Goal: Complete application form

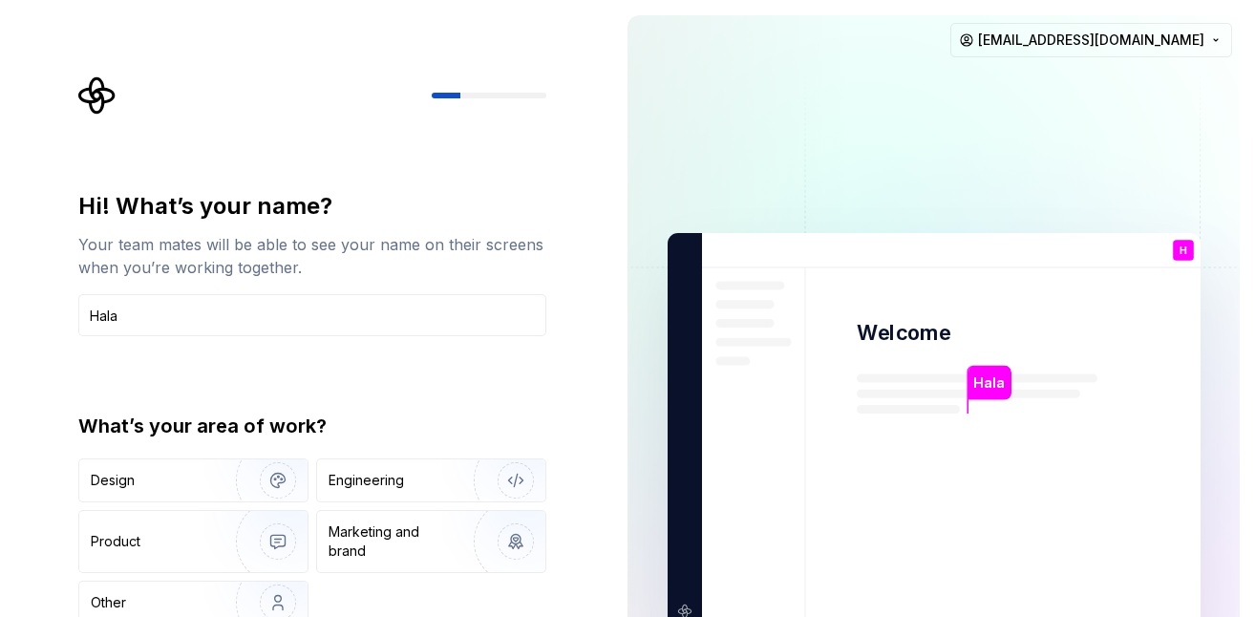
type input "Hala"
click at [328, 431] on div "What’s your area of work?" at bounding box center [312, 425] width 468 height 27
click at [157, 520] on div "Product" at bounding box center [193, 541] width 228 height 61
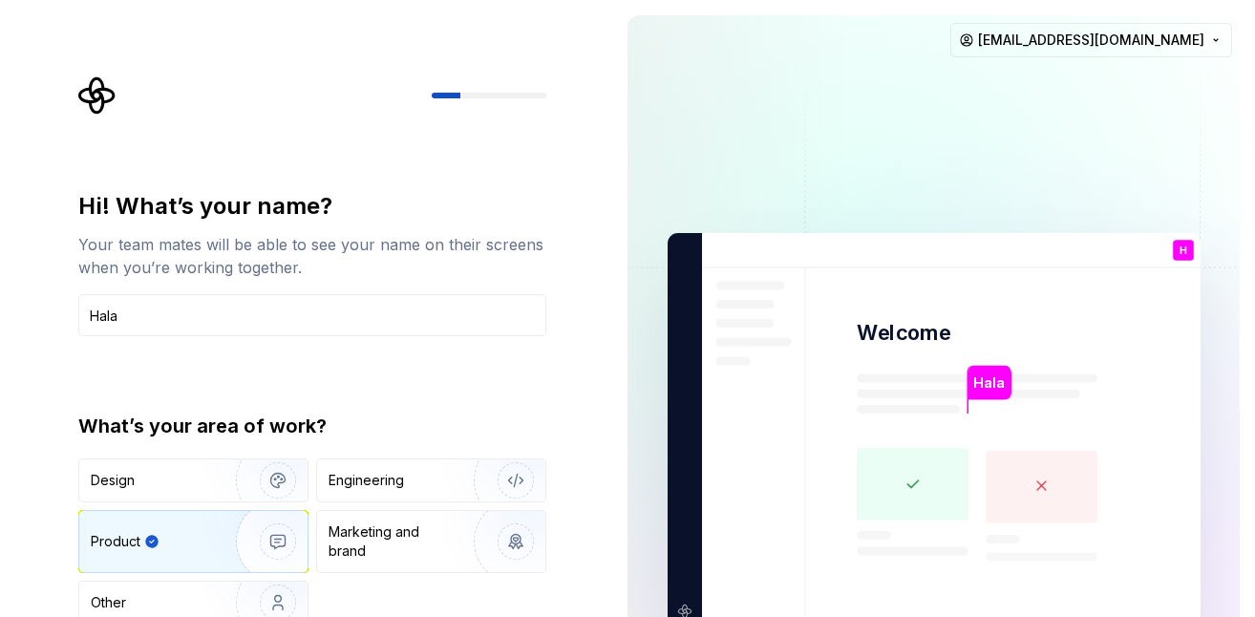
type button "Product"
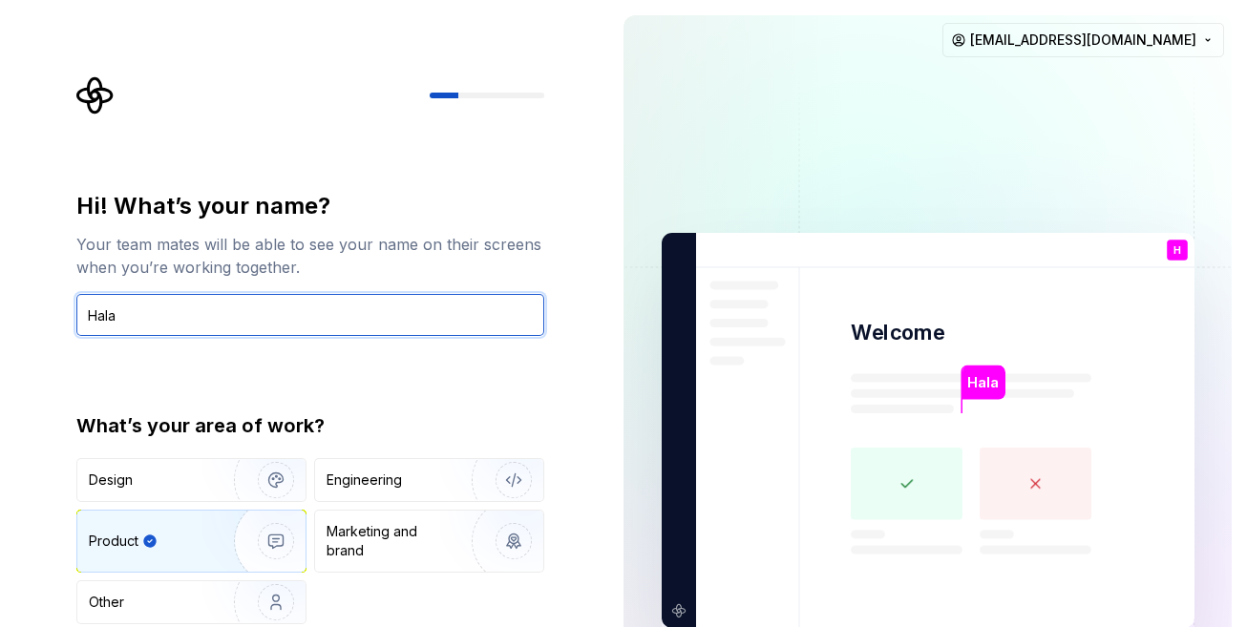
click at [408, 334] on input "Hala" at bounding box center [310, 315] width 468 height 42
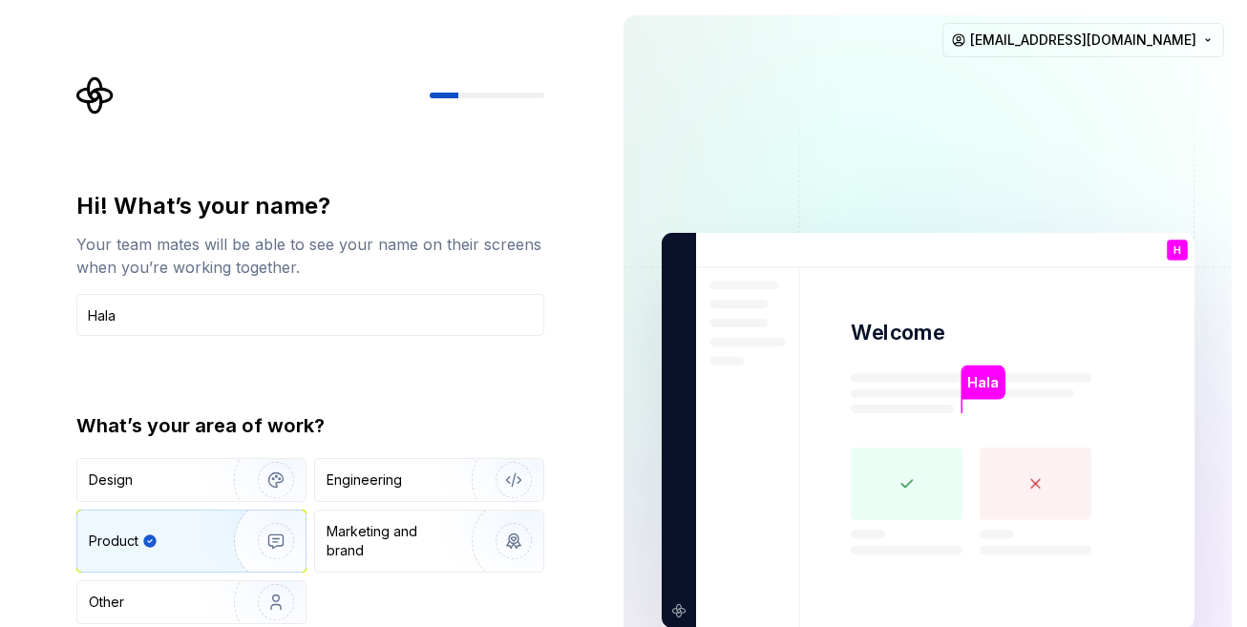
click at [352, 593] on div "Design Engineering Product Marketing and brand Other" at bounding box center [310, 541] width 468 height 166
click at [404, 155] on div "Hi! What’s your name? Your team mates will be able to see your name on their sc…" at bounding box center [316, 382] width 502 height 613
click at [429, 605] on div "Design Engineering Product Marketing and brand Other" at bounding box center [310, 541] width 468 height 166
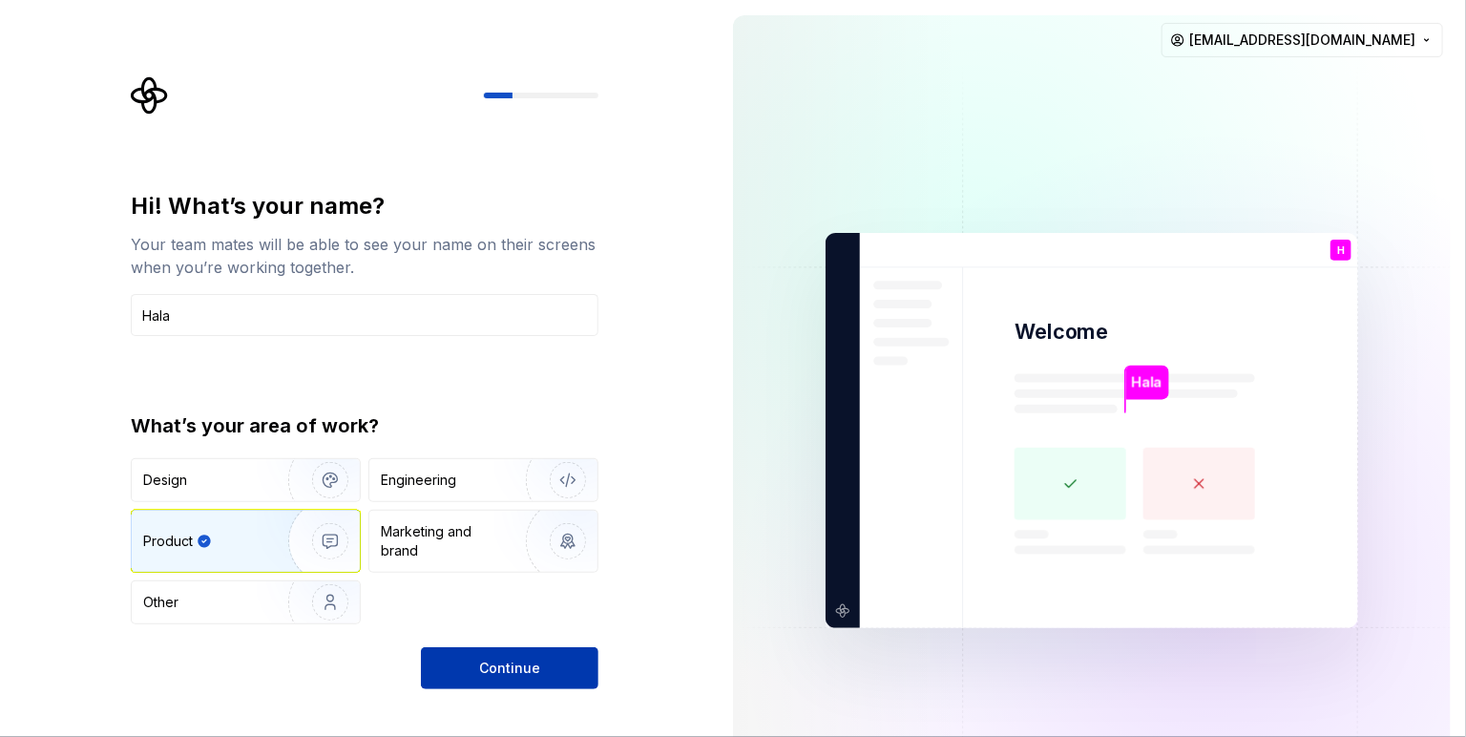
click at [527, 616] on span "Continue" at bounding box center [509, 668] width 61 height 19
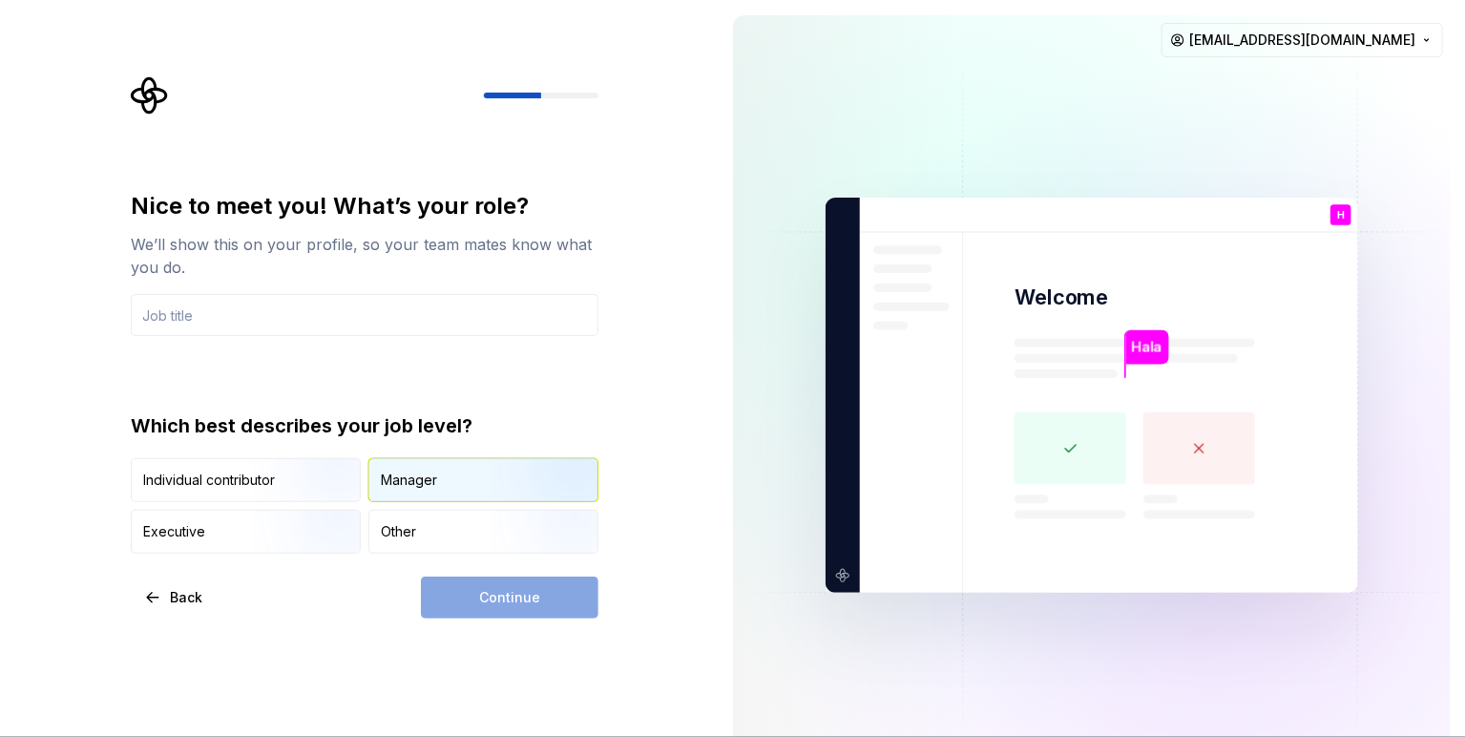
click at [442, 481] on div "Manager" at bounding box center [483, 480] width 228 height 42
click at [530, 600] on div "Continue" at bounding box center [510, 598] width 178 height 42
click at [312, 315] on input "text" at bounding box center [365, 315] width 468 height 42
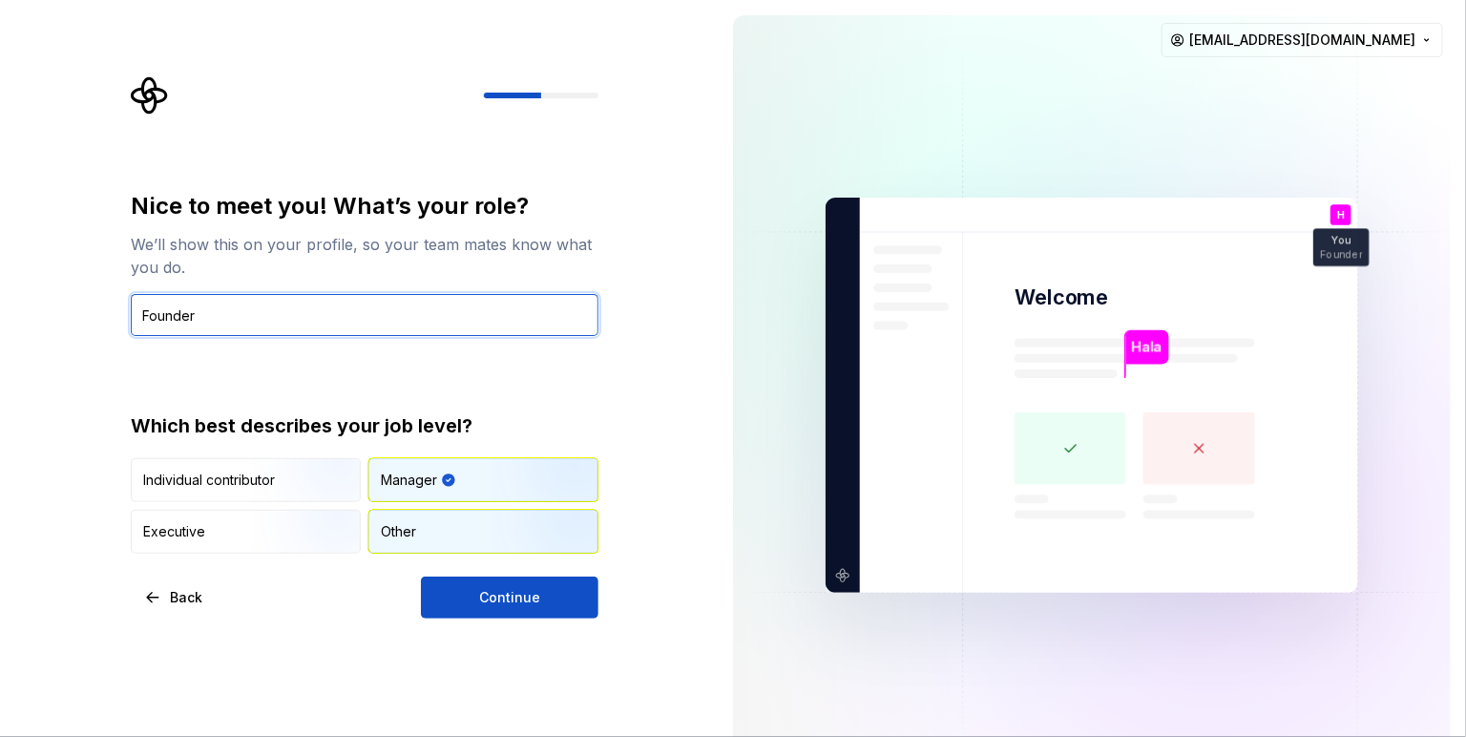
type input "Founder"
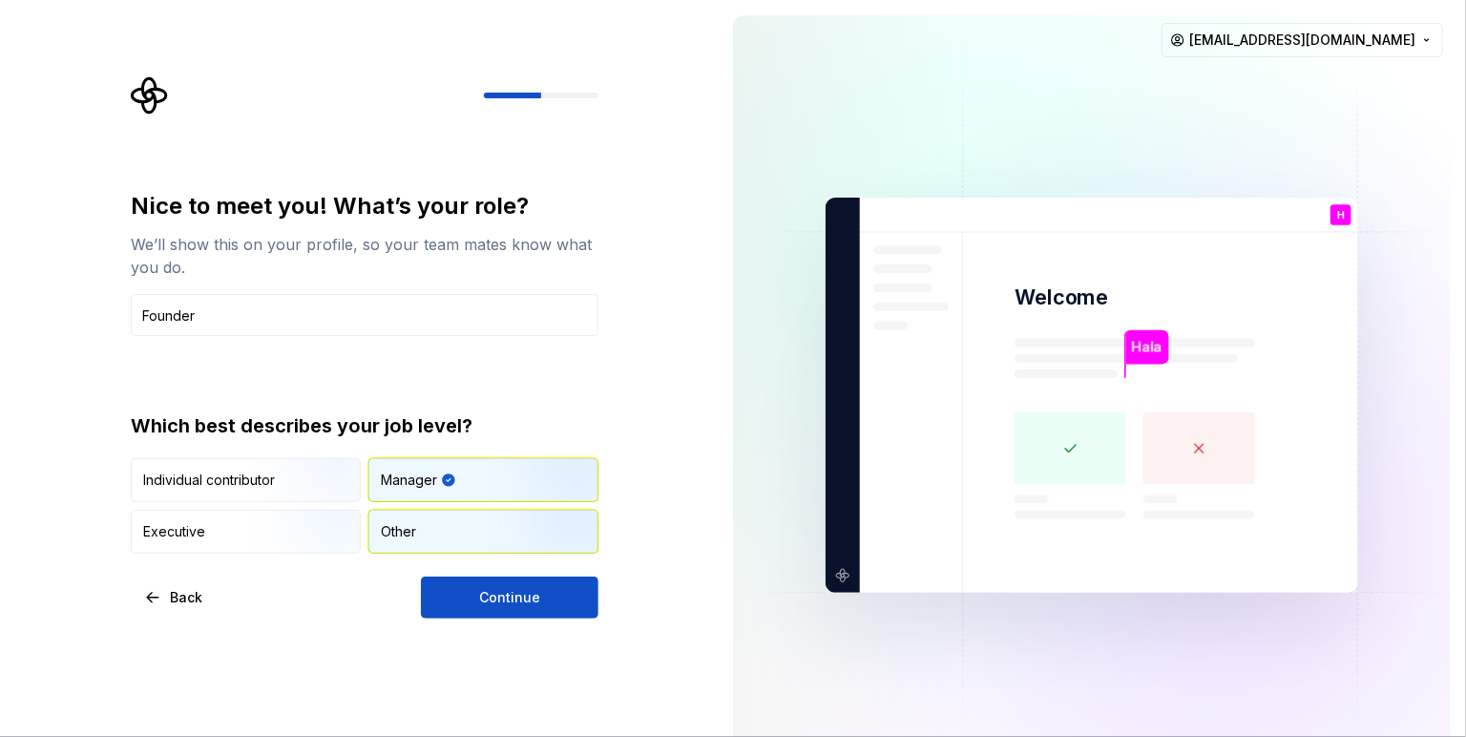
click at [425, 515] on div "Other" at bounding box center [483, 532] width 228 height 42
click at [479, 493] on div "Manager" at bounding box center [483, 480] width 228 height 42
click at [258, 555] on div "Nice to meet you! What’s your role? We’ll show this on your profile, so your te…" at bounding box center [365, 405] width 468 height 428
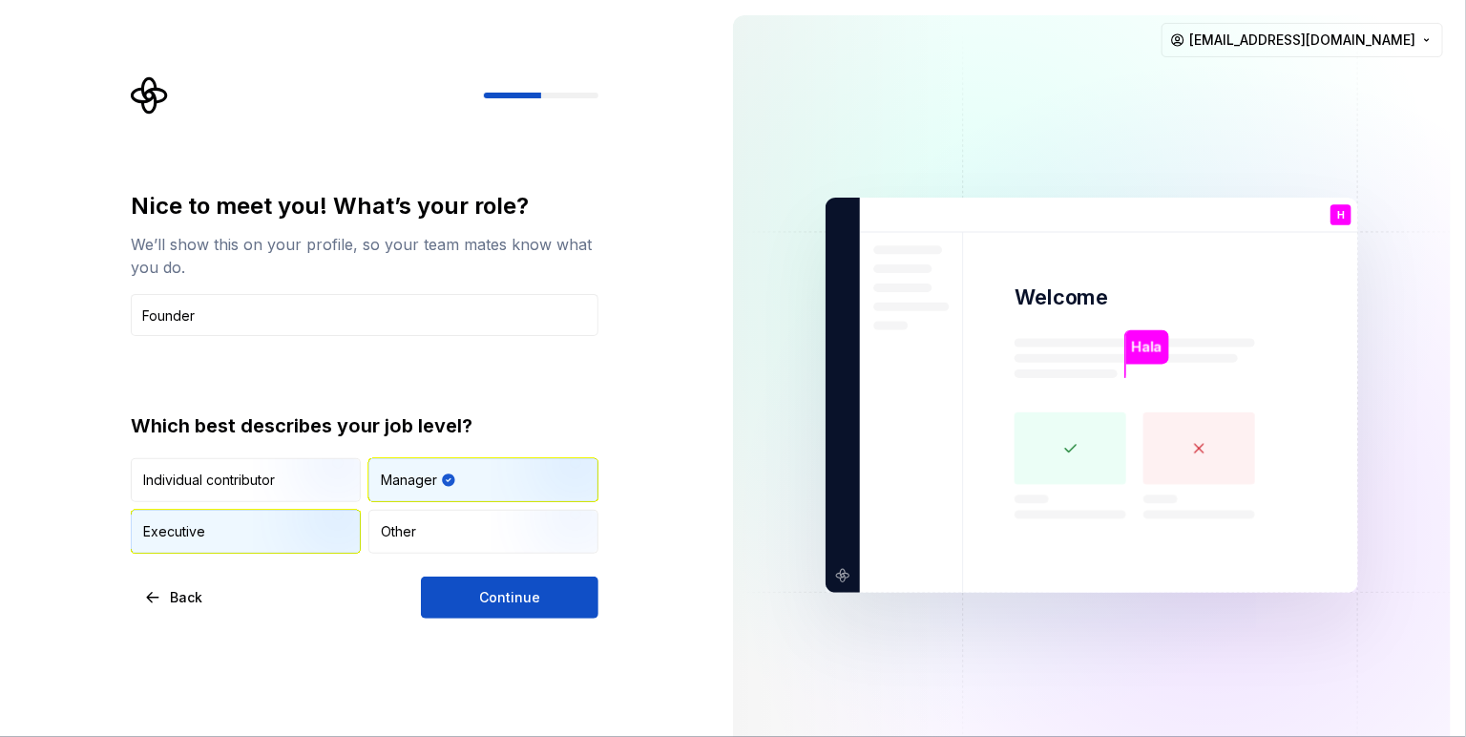
click at [289, 530] on img "button" at bounding box center [314, 556] width 122 height 128
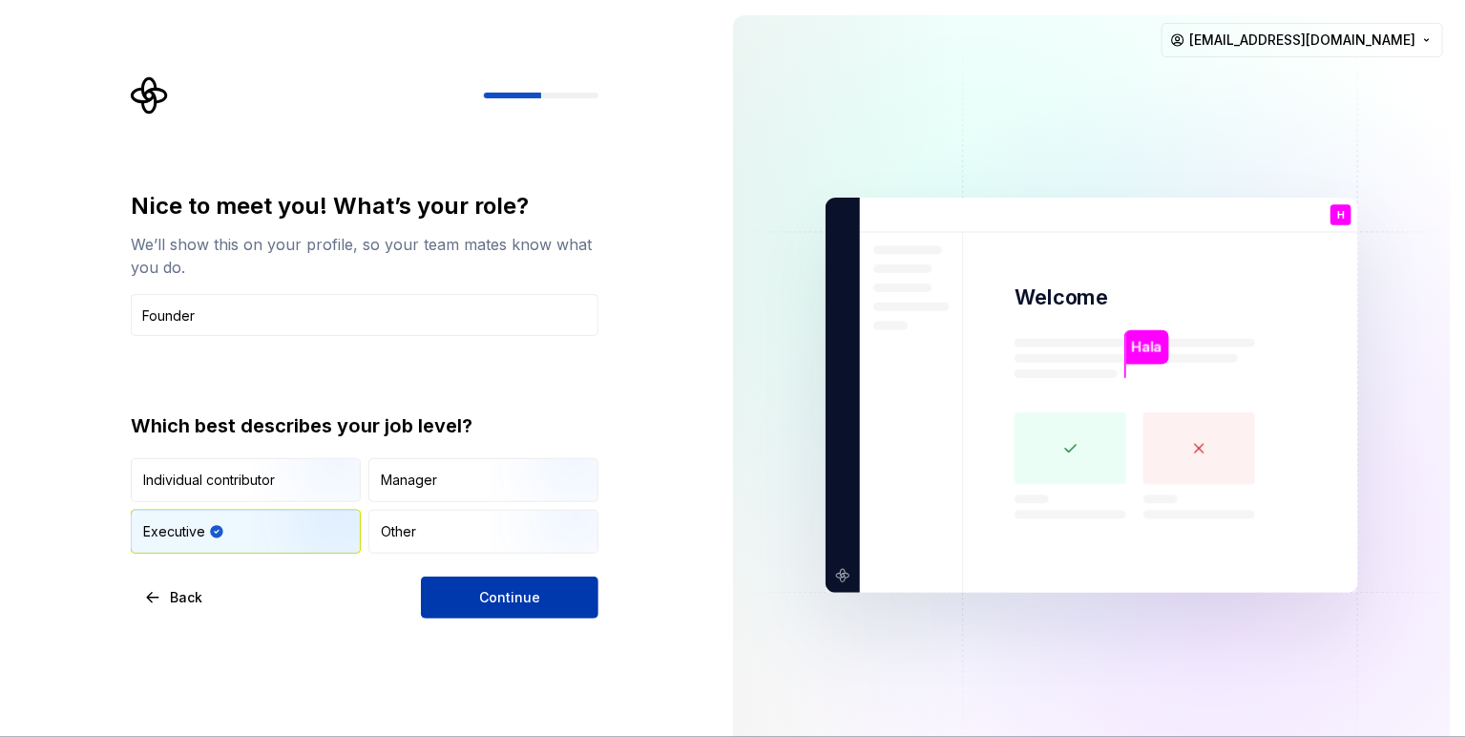
click at [475, 580] on button "Continue" at bounding box center [510, 598] width 178 height 42
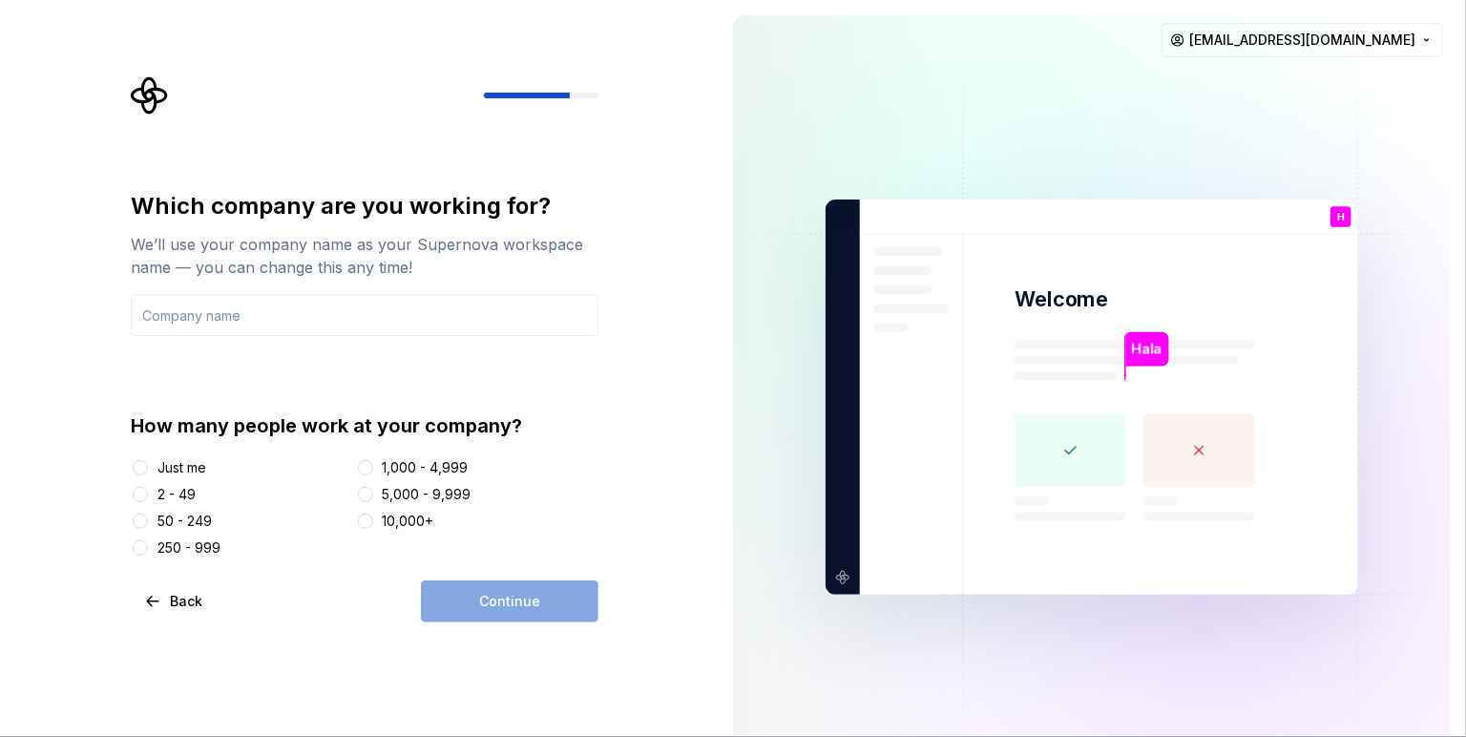
click at [180, 491] on div "2 - 49" at bounding box center [177, 494] width 38 height 19
click at [148, 491] on button "2 - 49" at bounding box center [140, 494] width 15 height 15
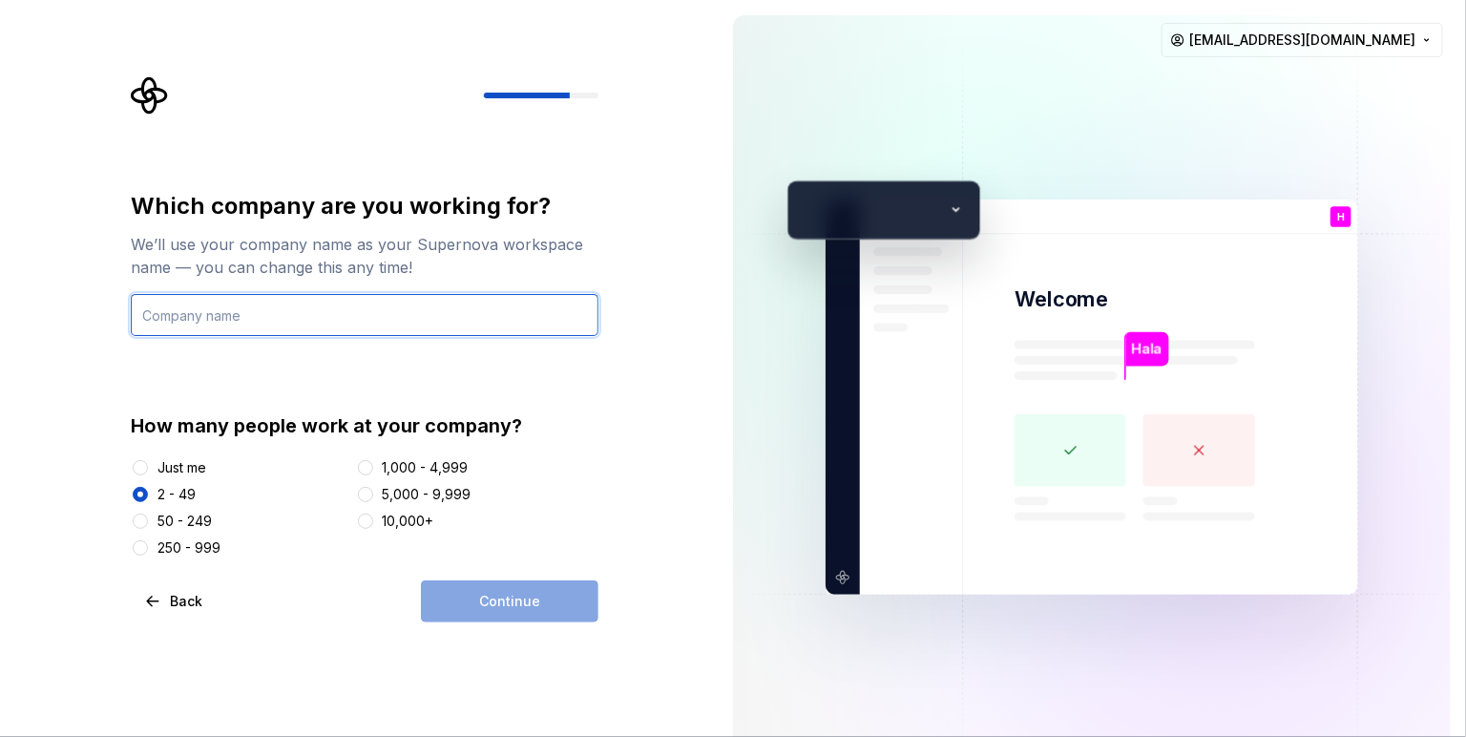
click at [410, 308] on input "text" at bounding box center [365, 315] width 468 height 42
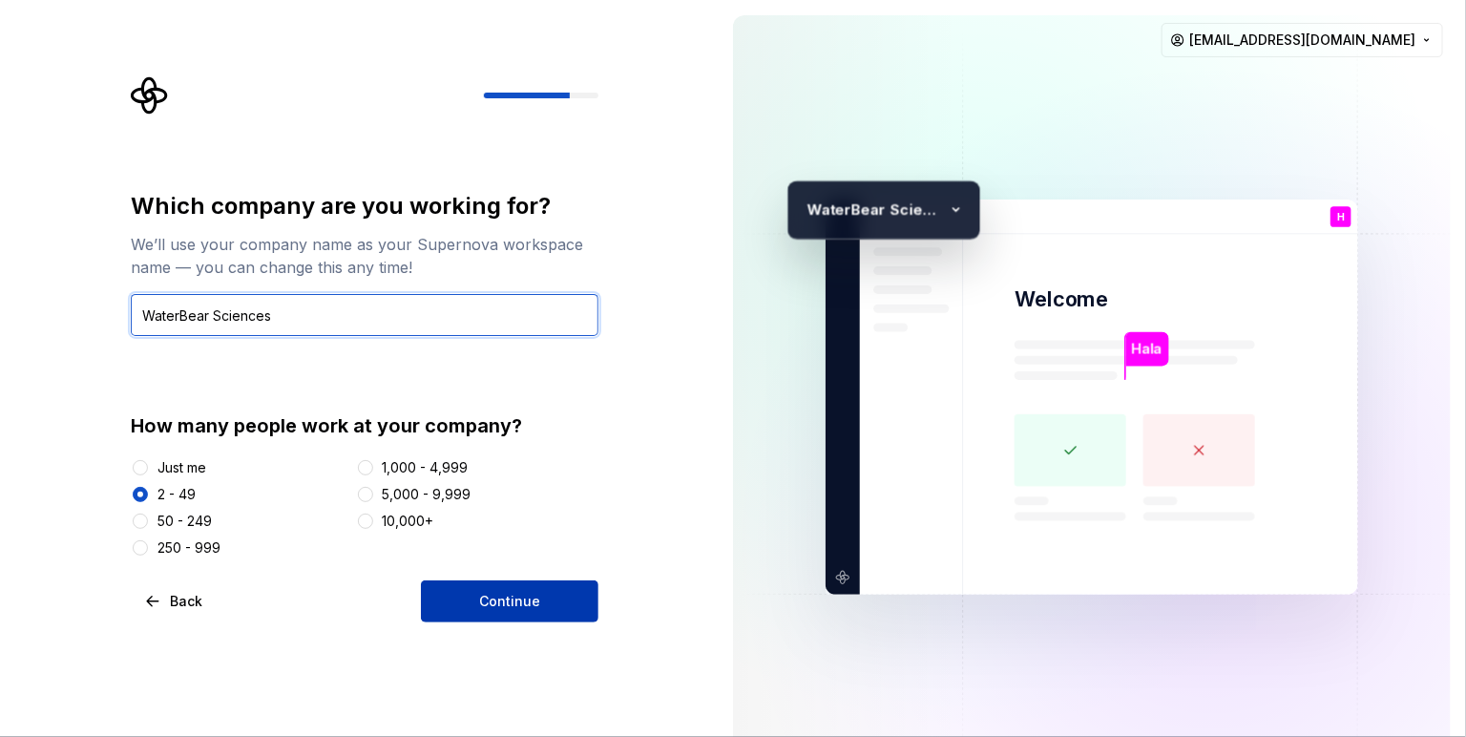
type input "WaterBear Sciences"
click at [541, 600] on button "Continue" at bounding box center [510, 601] width 178 height 42
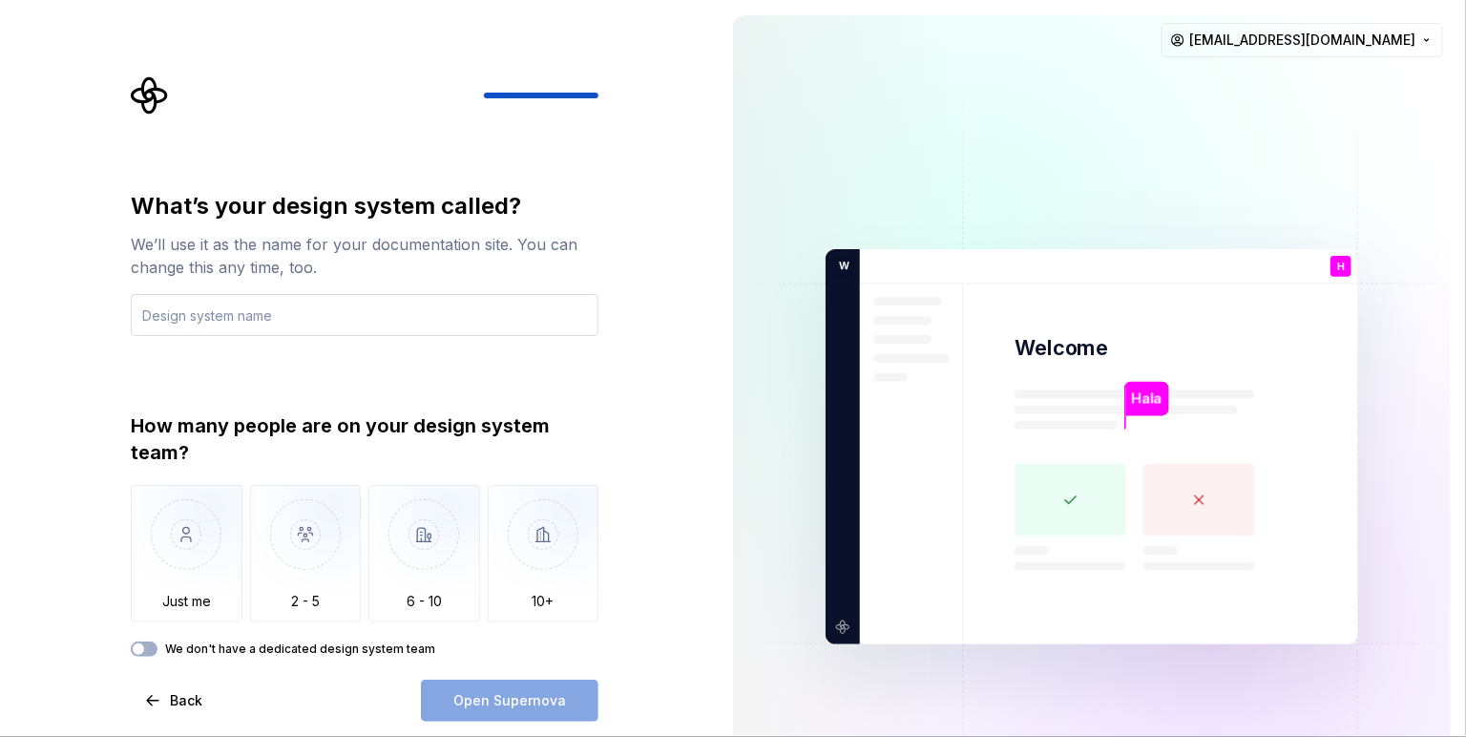
click at [475, 324] on input "text" at bounding box center [365, 315] width 468 height 42
click at [231, 616] on label "We don't have a dedicated design system team" at bounding box center [300, 649] width 270 height 15
click at [158, 616] on button "We don't have a dedicated design system team" at bounding box center [144, 649] width 27 height 15
click at [402, 336] on div "What’s your design system called? We’ll use it as the name for your documentati…" at bounding box center [365, 424] width 468 height 466
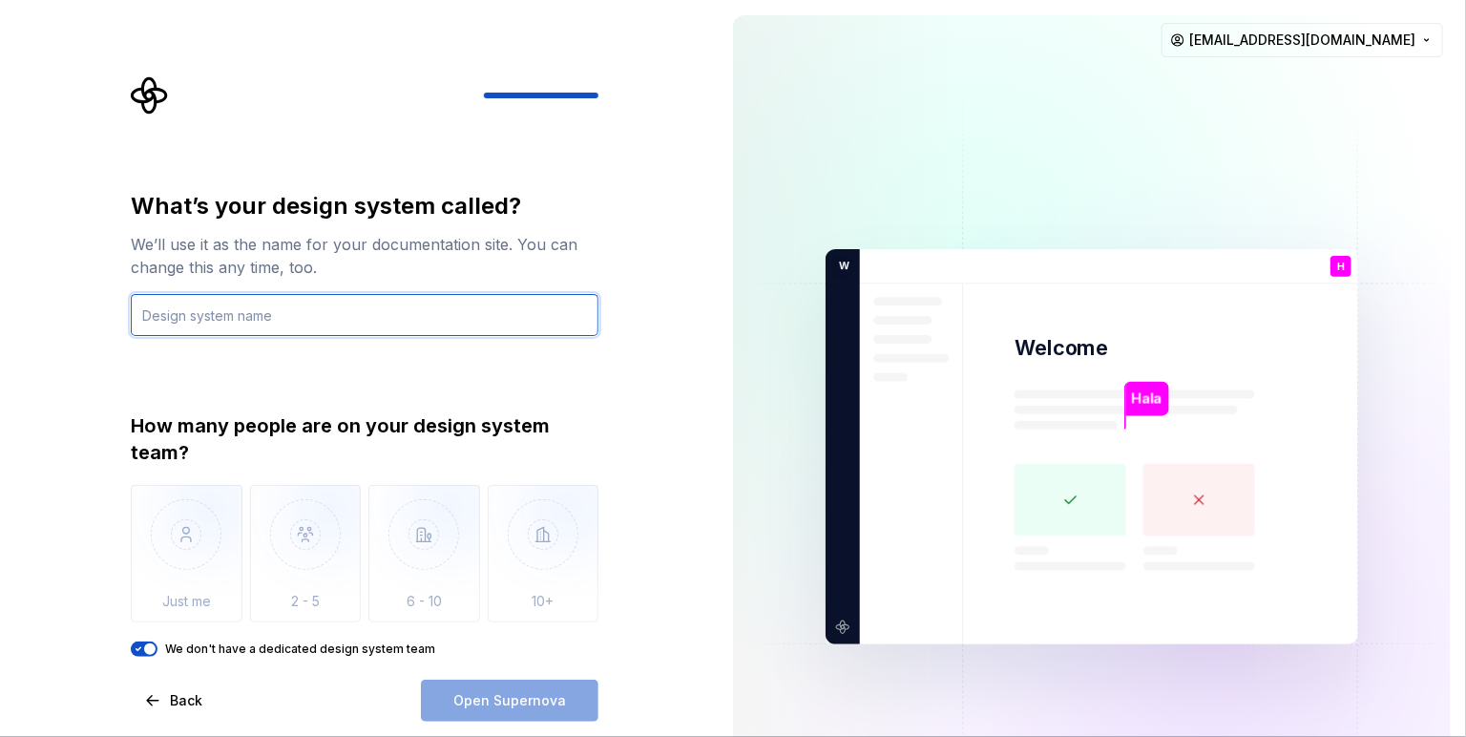
click at [384, 294] on input "text" at bounding box center [365, 315] width 468 height 42
click at [493, 616] on div "Open Supernova" at bounding box center [510, 701] width 178 height 42
click at [379, 310] on input "text" at bounding box center [365, 315] width 468 height 42
type input "test"
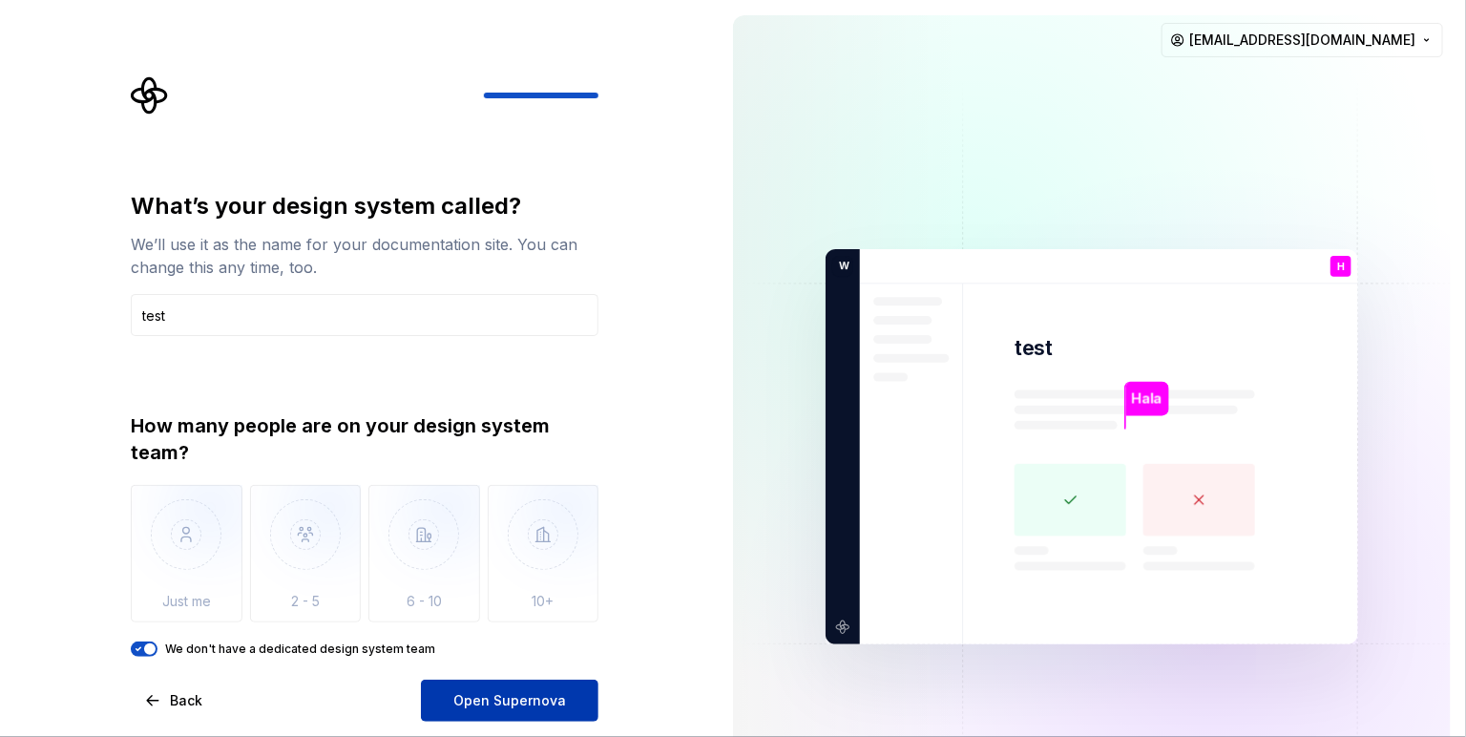
click at [544, 616] on button "Open Supernova" at bounding box center [510, 701] width 178 height 42
